Goal: Task Accomplishment & Management: Manage account settings

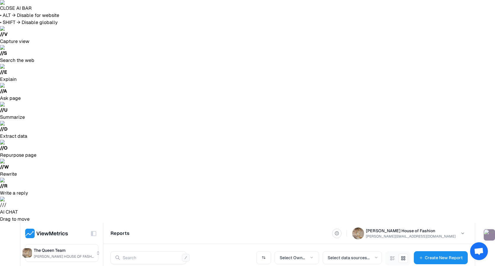
click at [185, 162] on div "Delete Report" at bounding box center [186, 157] width 39 height 12
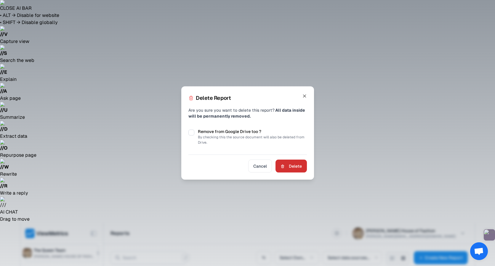
click at [295, 164] on button "Delete" at bounding box center [290, 166] width 31 height 13
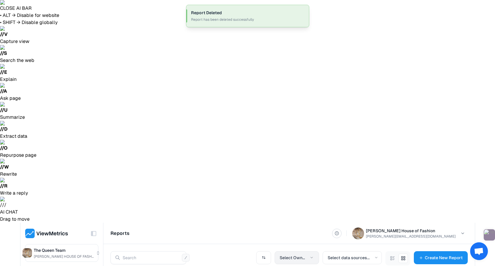
click at [306, 251] on button "Select Owner" at bounding box center [297, 257] width 44 height 13
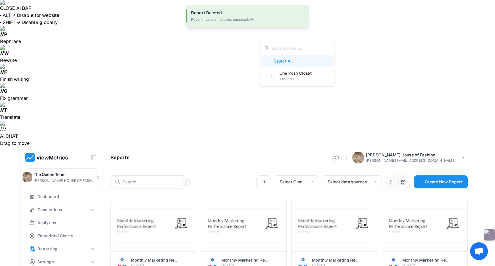
click at [304, 65] on div "Select All" at bounding box center [297, 61] width 71 height 12
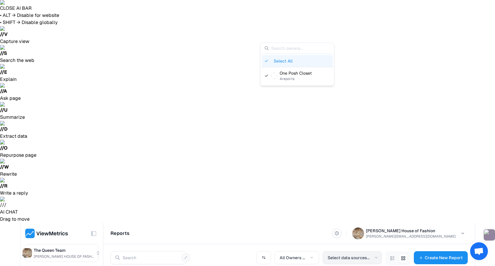
click at [354, 251] on button "Select data sources..." at bounding box center [352, 257] width 59 height 13
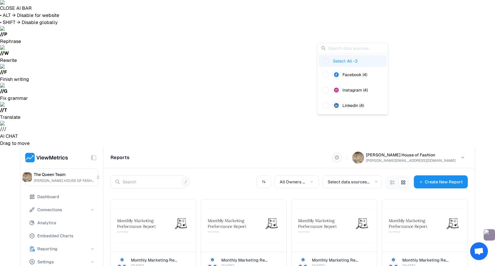
click at [326, 63] on span "Suggestions" at bounding box center [326, 61] width 6 height 6
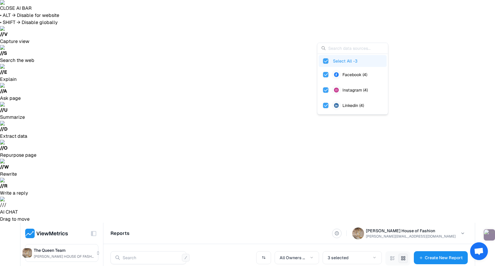
click at [404, 254] on icon at bounding box center [403, 258] width 5 height 9
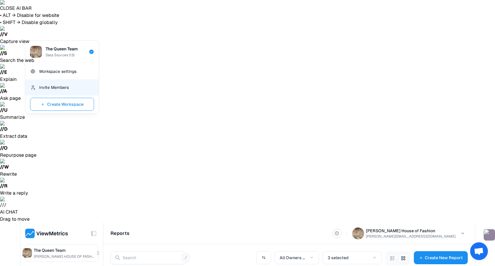
click at [68, 91] on div "Invite Members" at bounding box center [61, 87] width 73 height 16
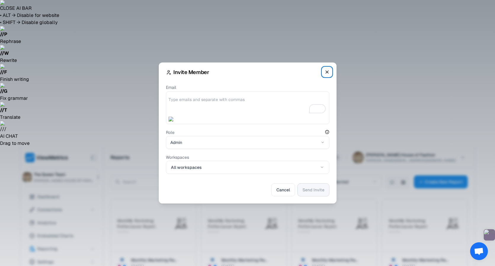
click at [327, 76] on icon "button" at bounding box center [326, 72] width 5 height 9
